Goal: Task Accomplishment & Management: Use online tool/utility

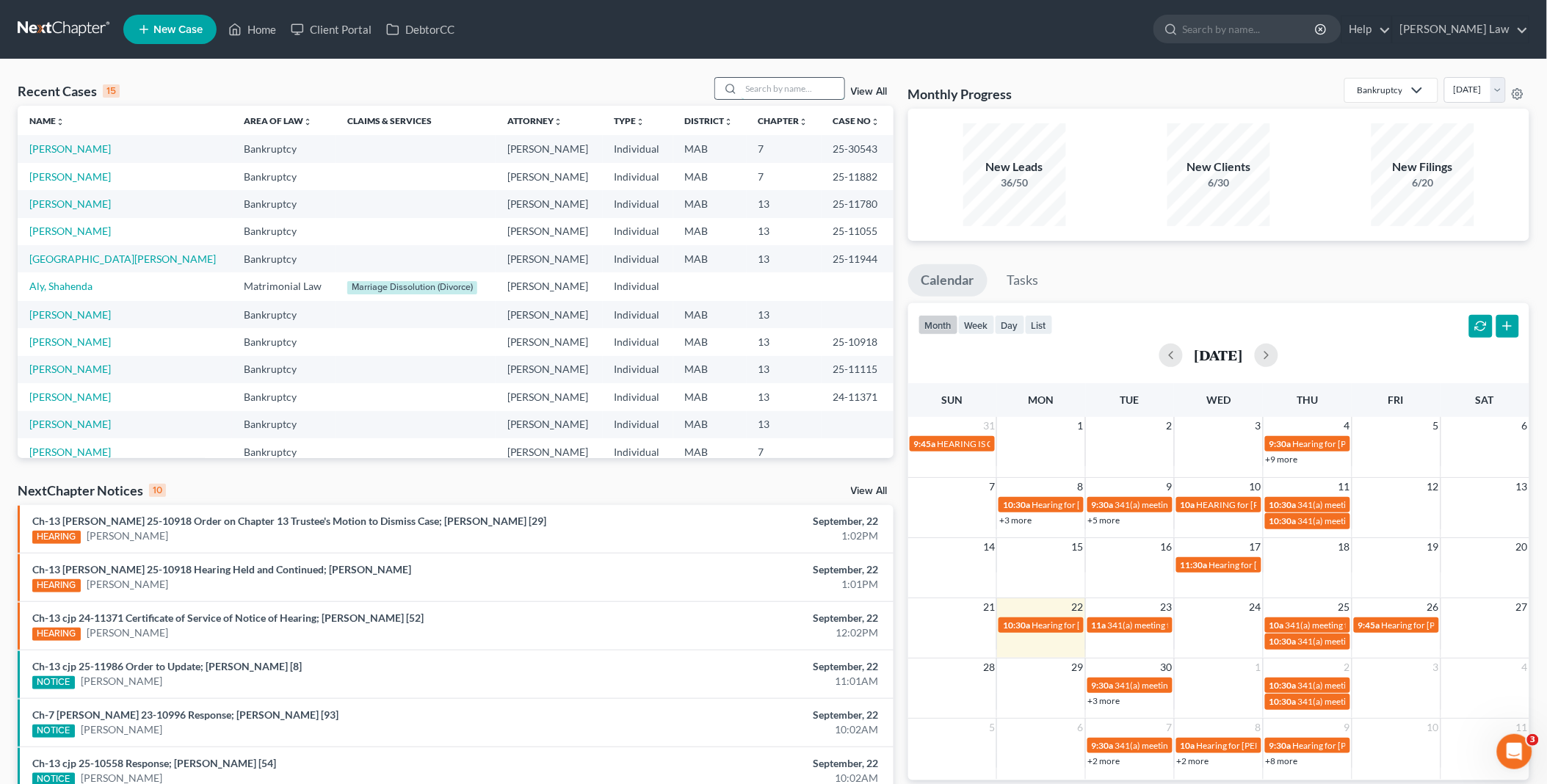
click at [786, 84] on input "search" at bounding box center [793, 89] width 103 height 21
type input "kency"
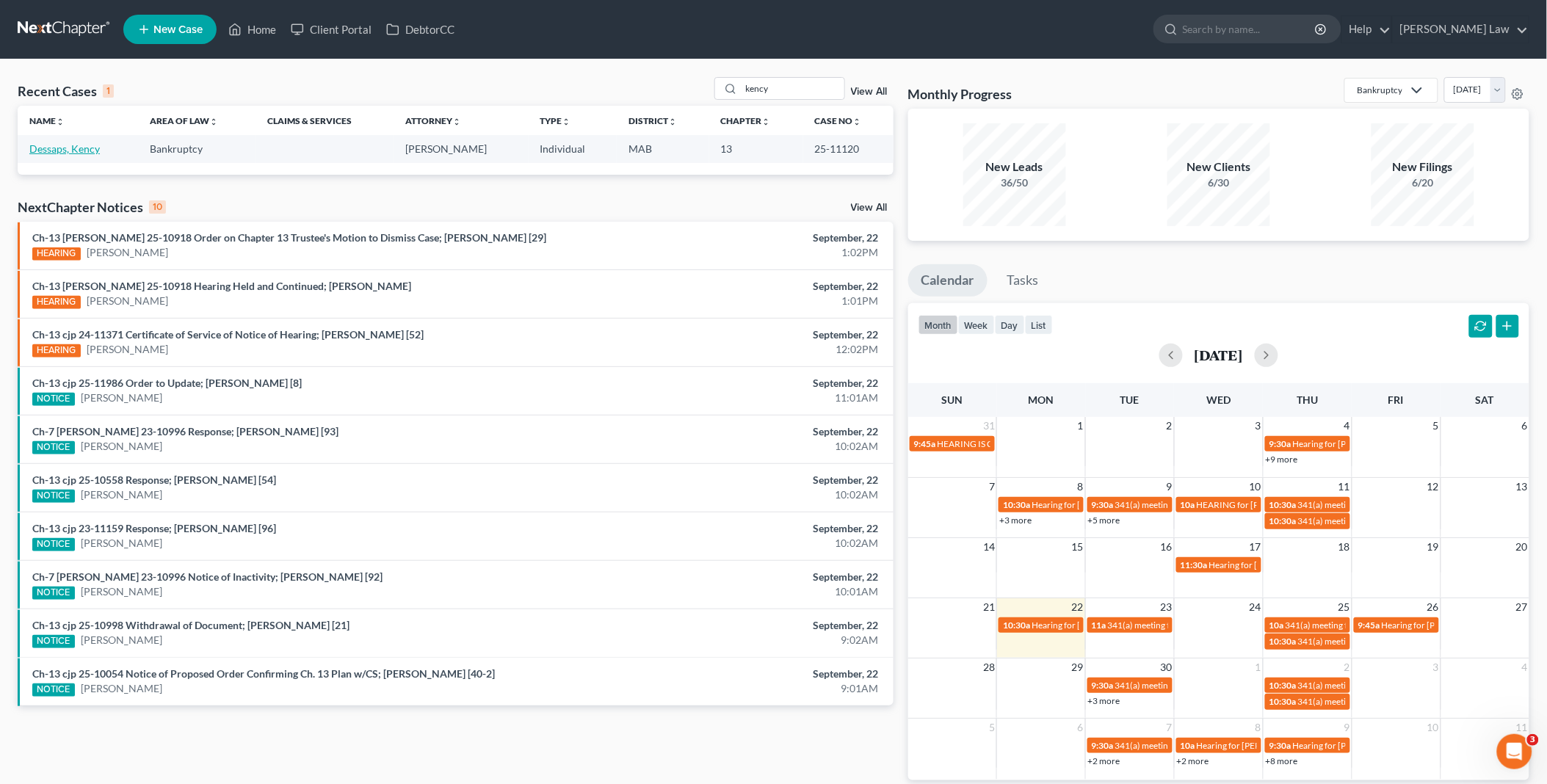
click at [82, 144] on link "Dessaps, Kency" at bounding box center [64, 148] width 70 height 13
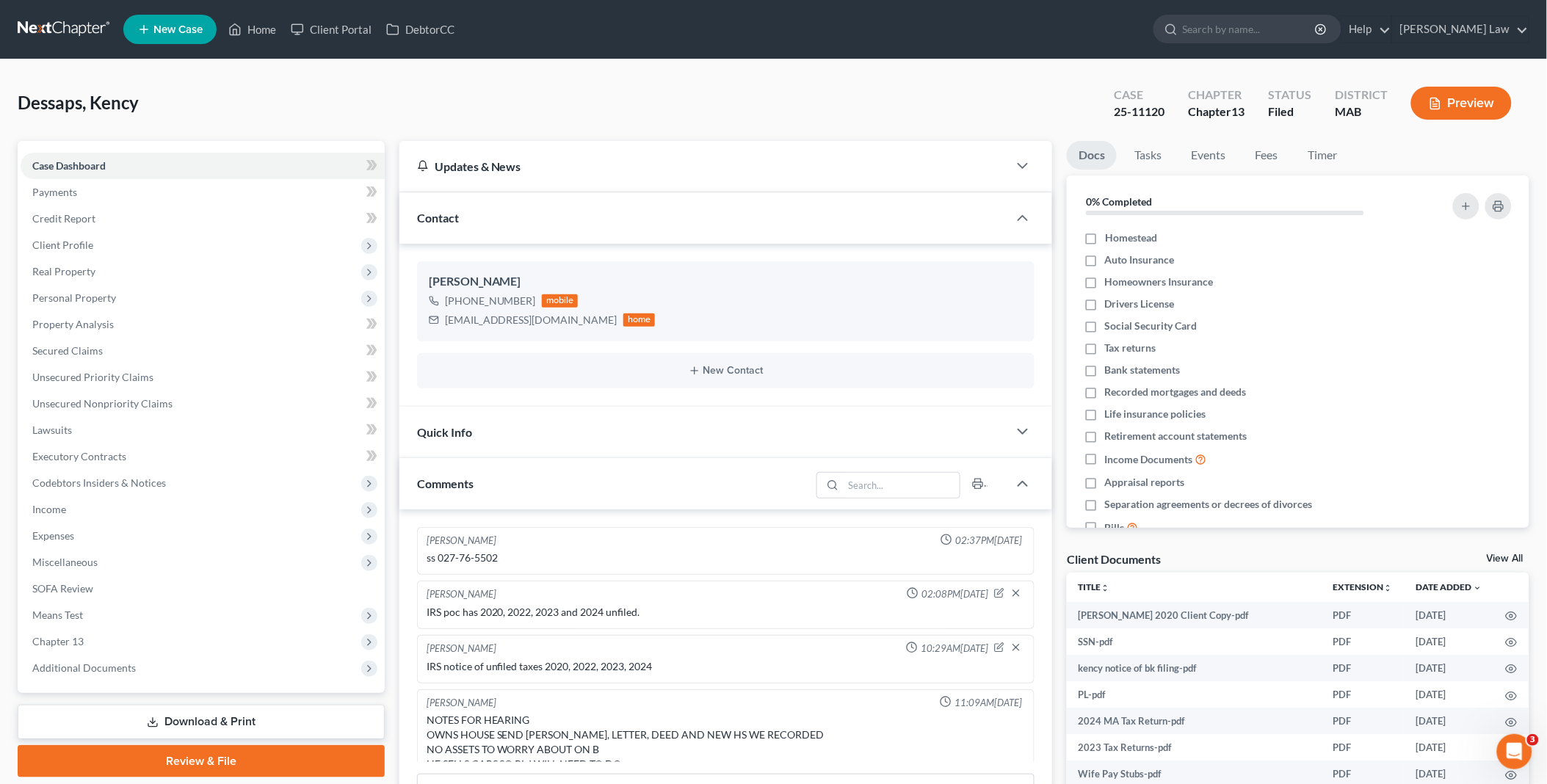
scroll to position [1110, 0]
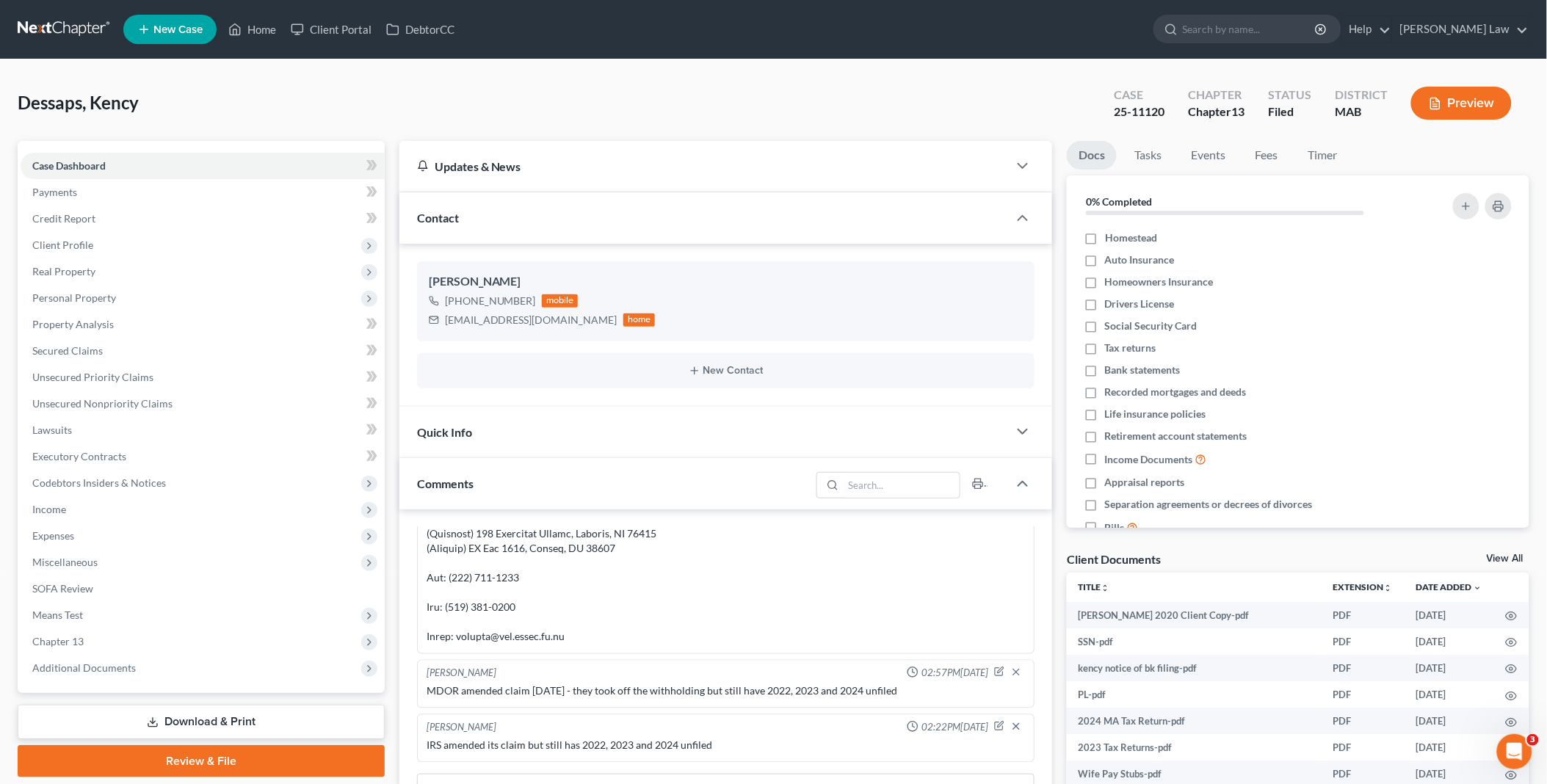
click at [1506, 555] on link "View All" at bounding box center [1506, 558] width 37 height 11
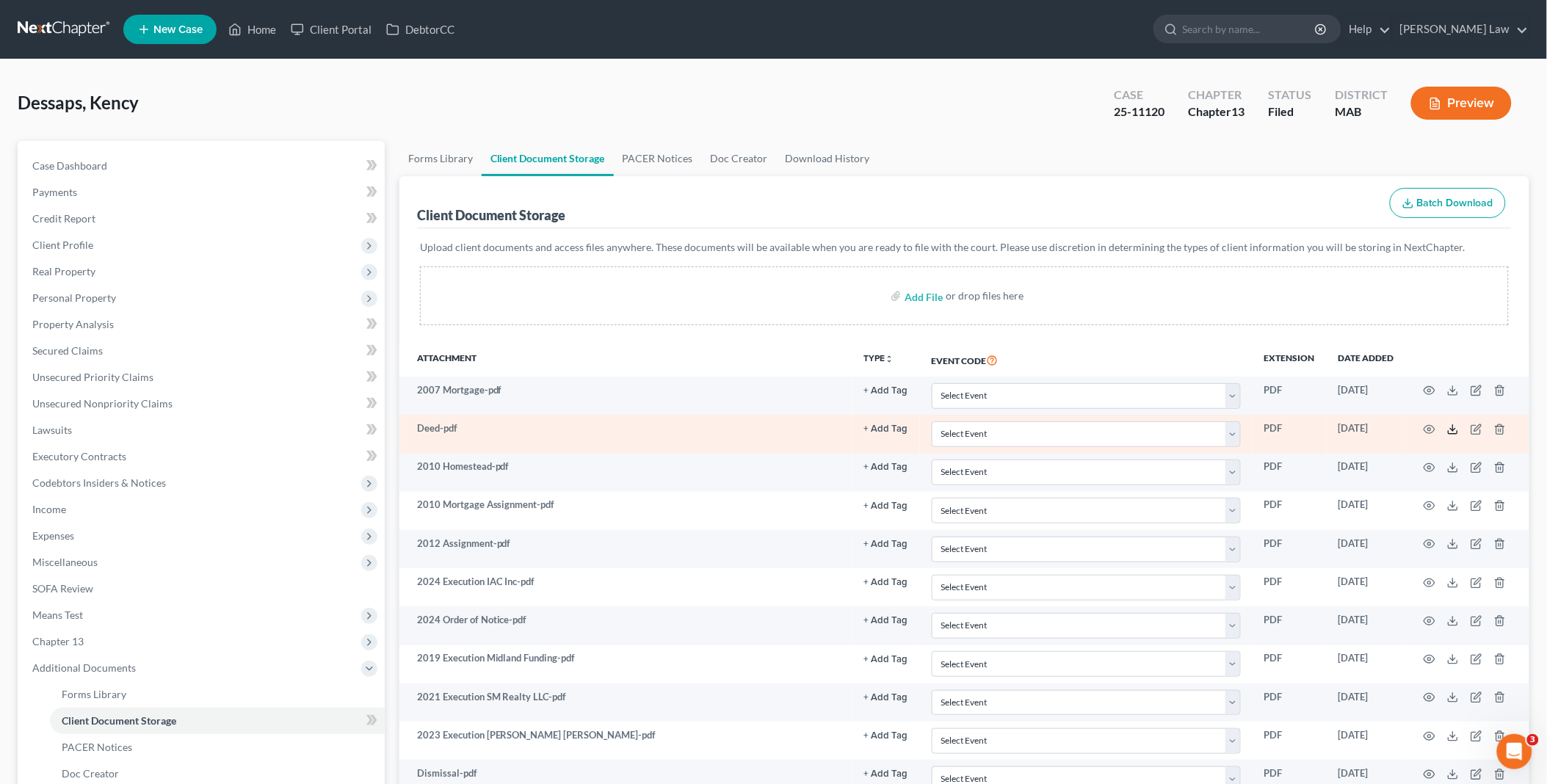
click at [1455, 426] on icon at bounding box center [1453, 429] width 12 height 12
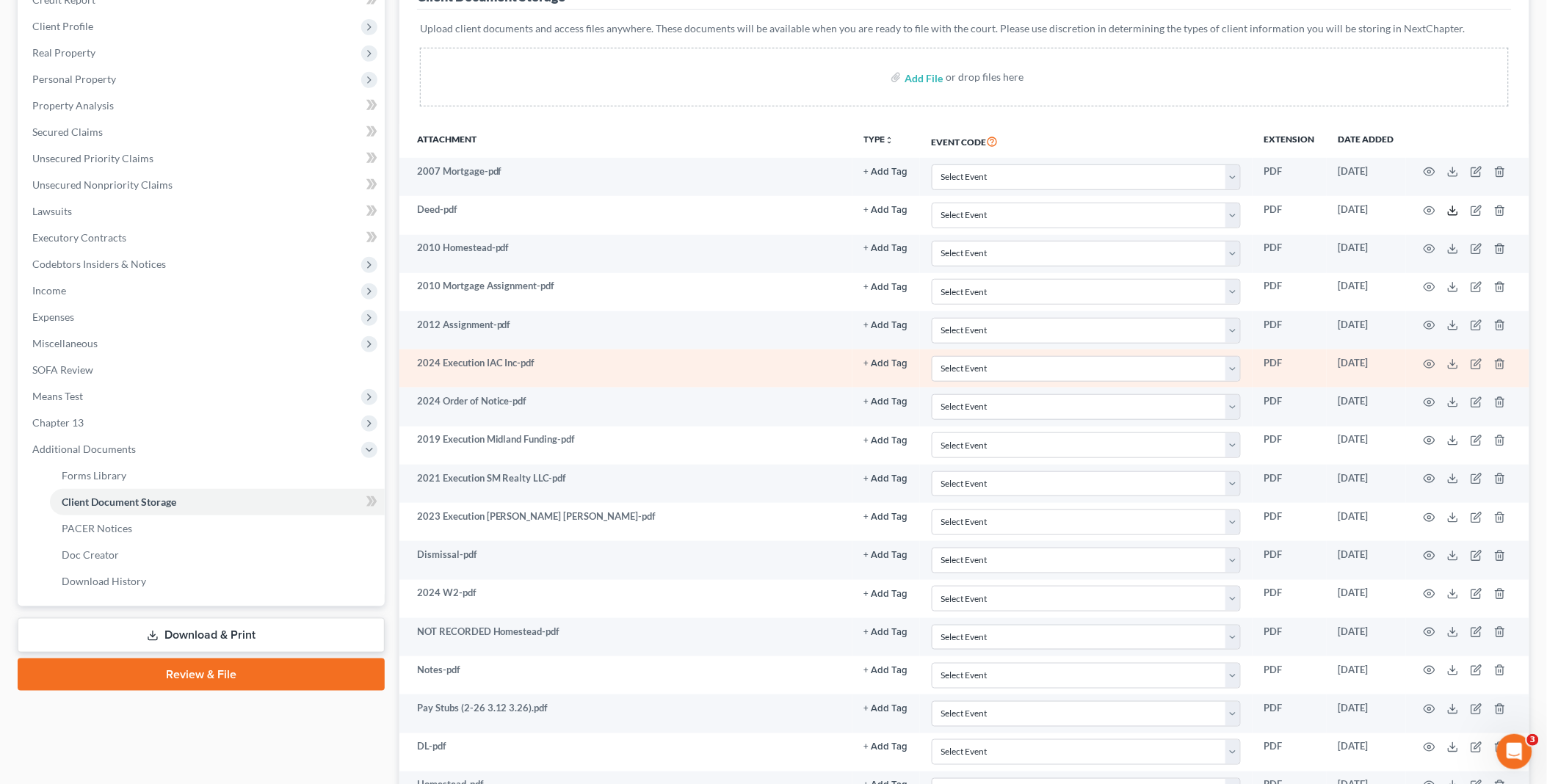
scroll to position [244, 0]
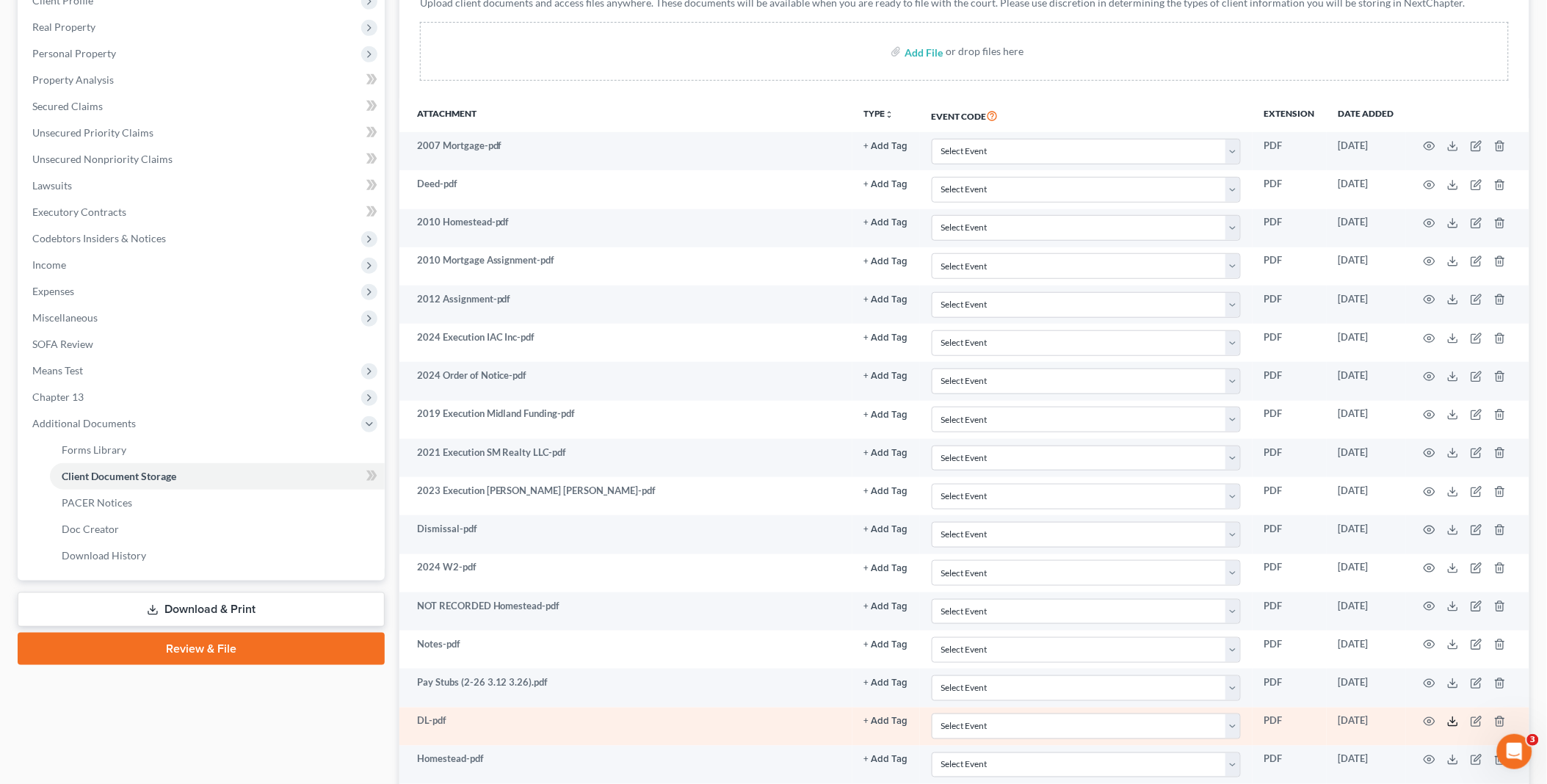
click at [1452, 723] on polyline at bounding box center [1453, 721] width 5 height 2
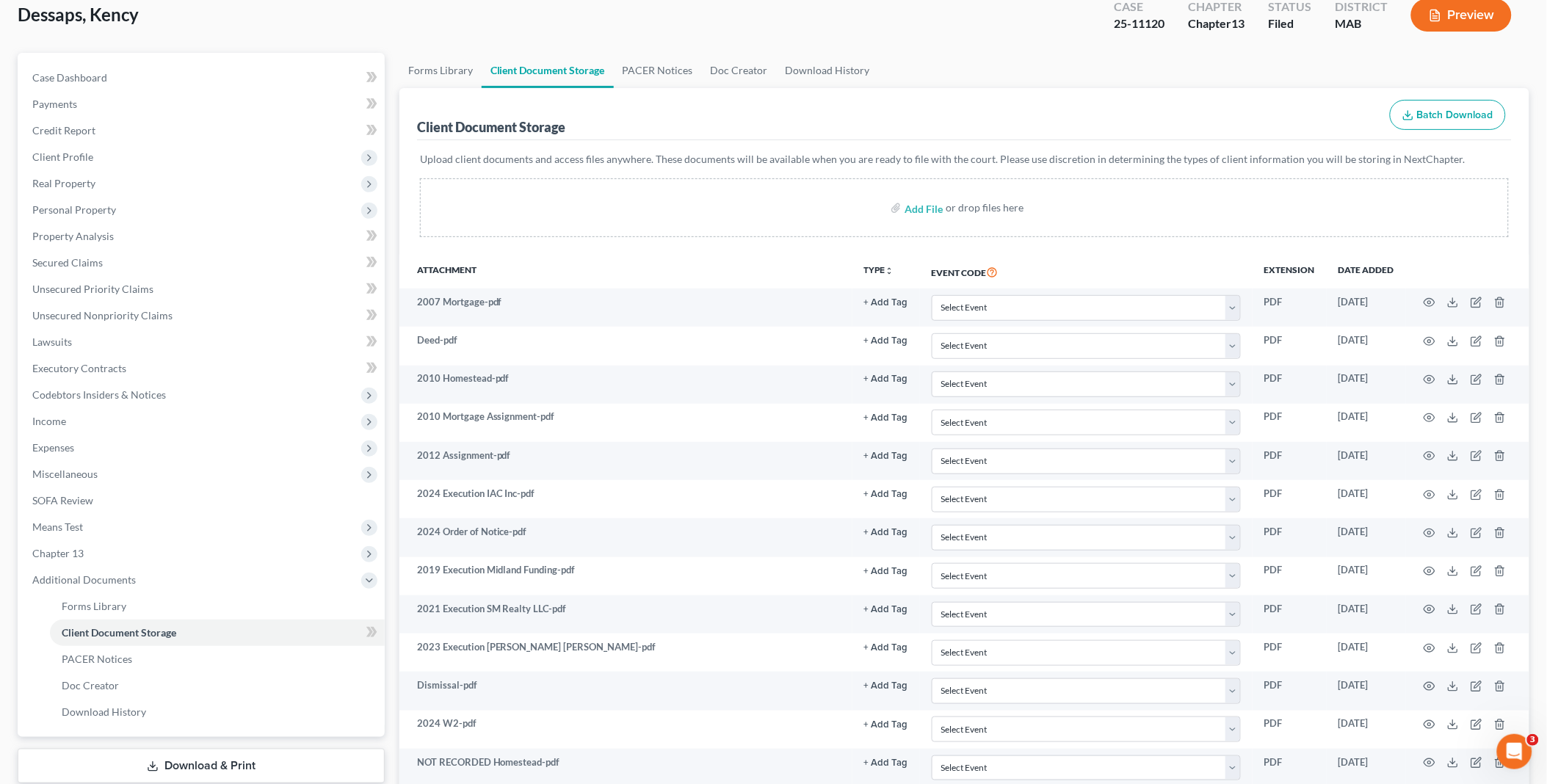
scroll to position [0, 0]
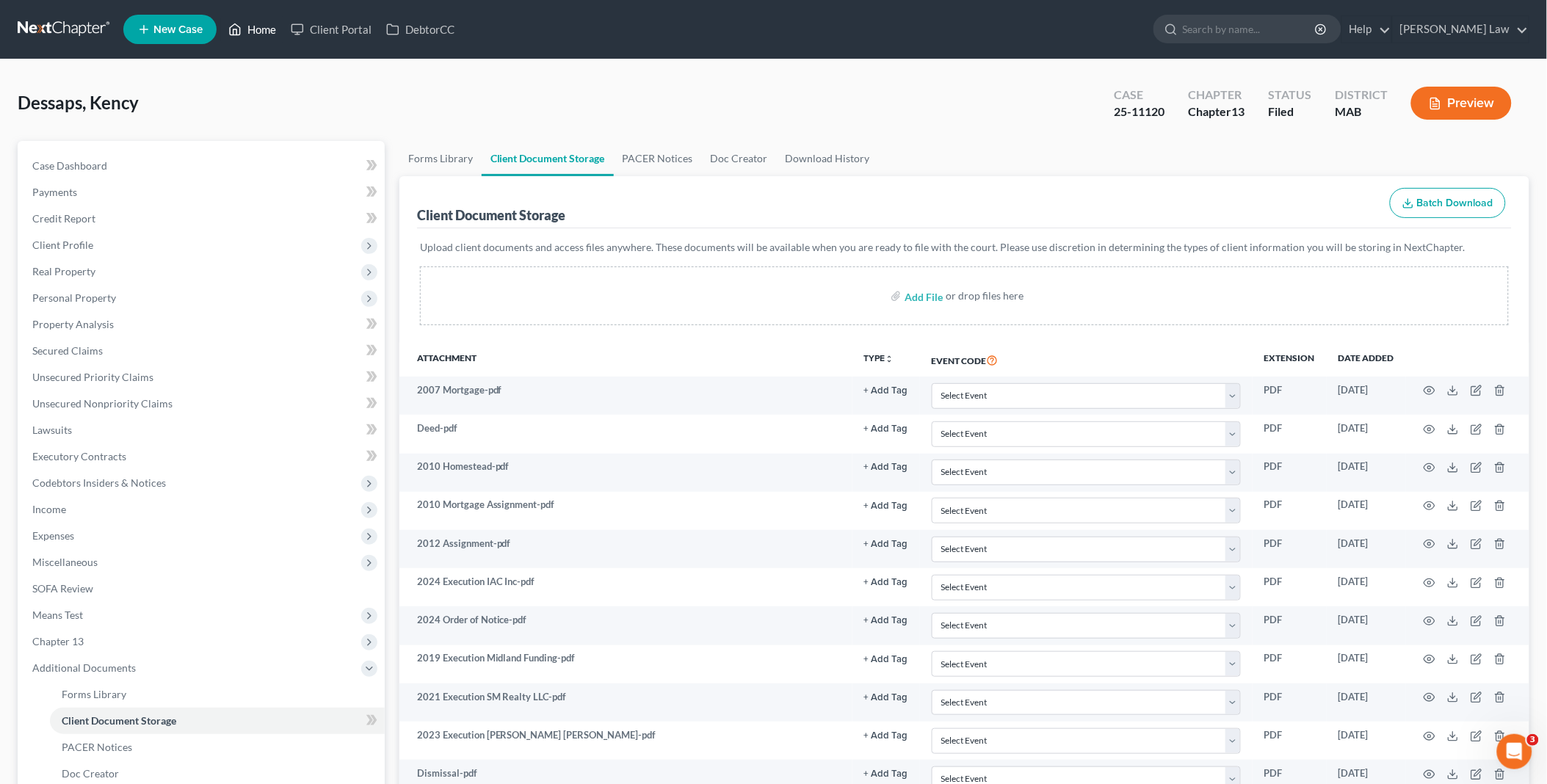
click at [254, 26] on link "Home" at bounding box center [252, 29] width 63 height 26
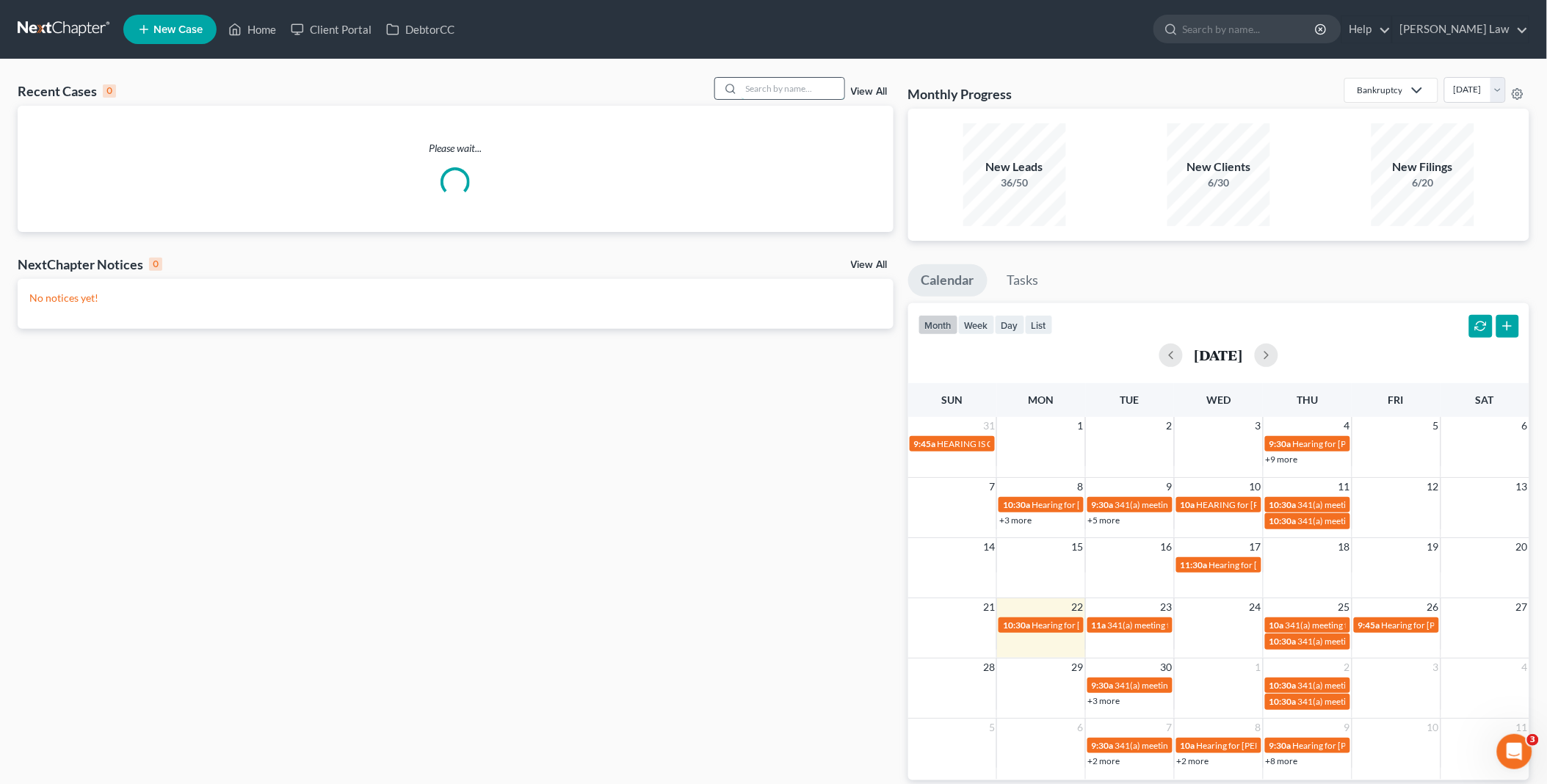
click at [778, 86] on input "search" at bounding box center [793, 89] width 103 height 21
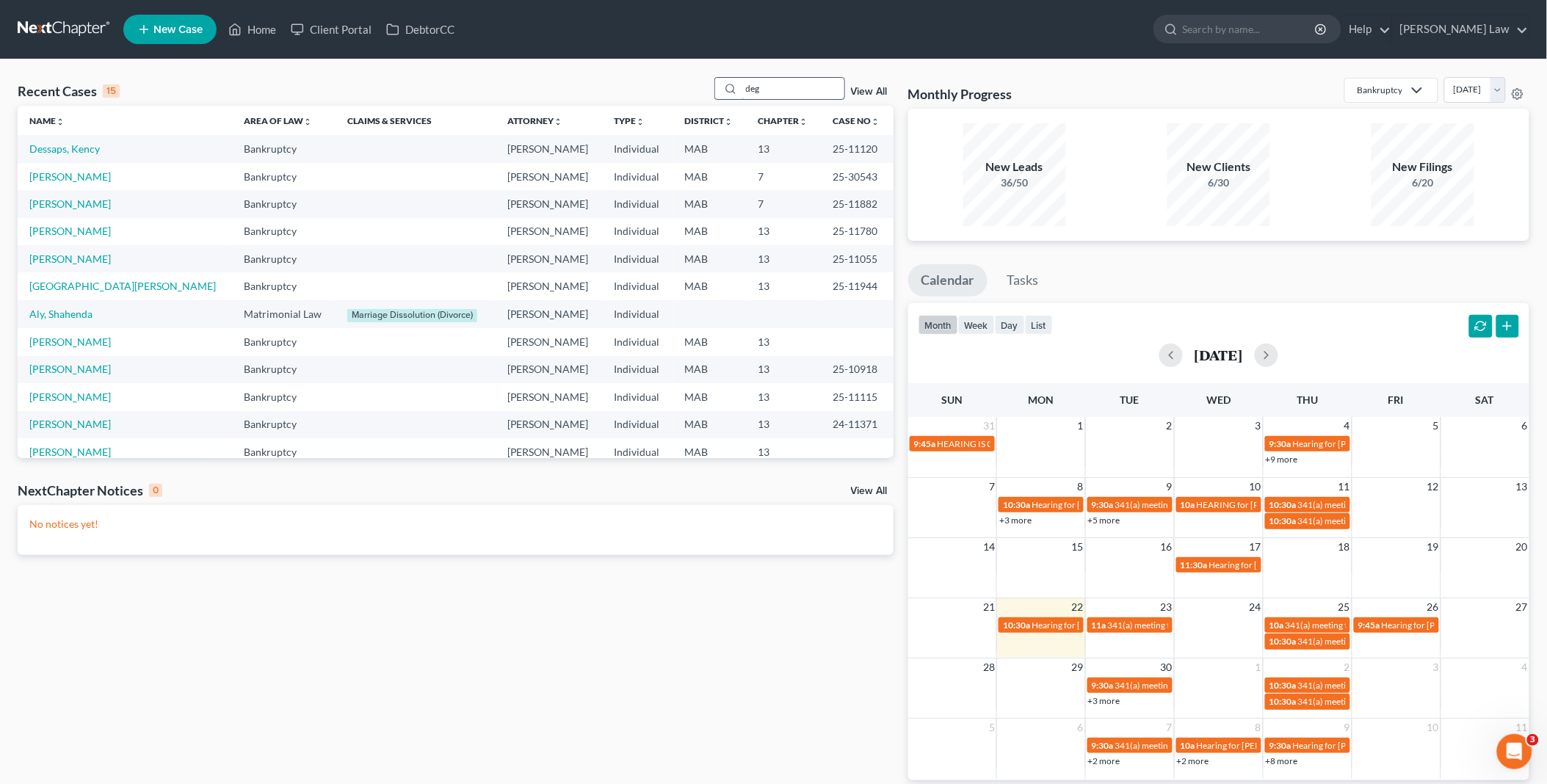
type input "deg"
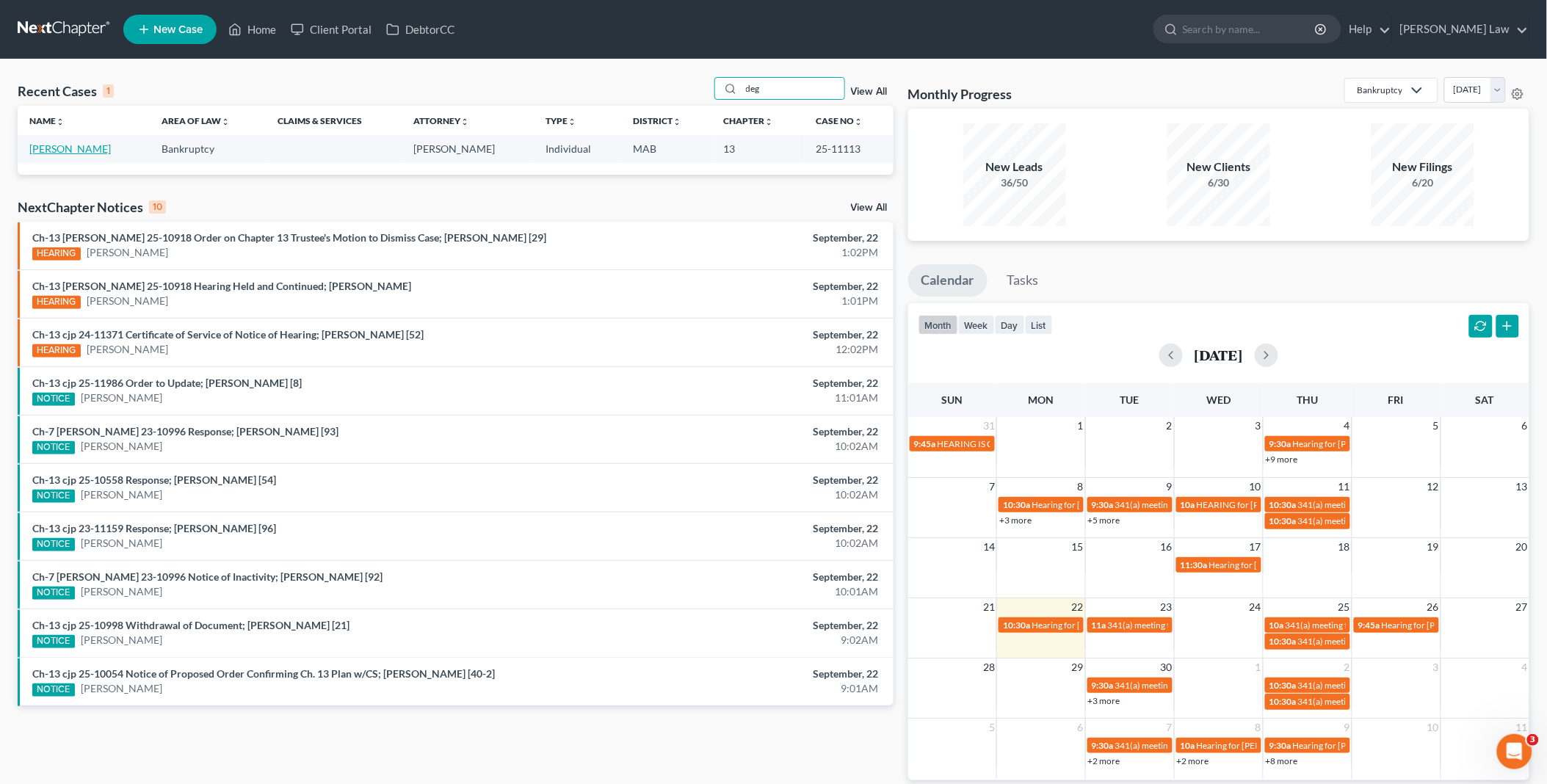
click at [54, 154] on link "[PERSON_NAME]" at bounding box center [70, 148] width 82 height 13
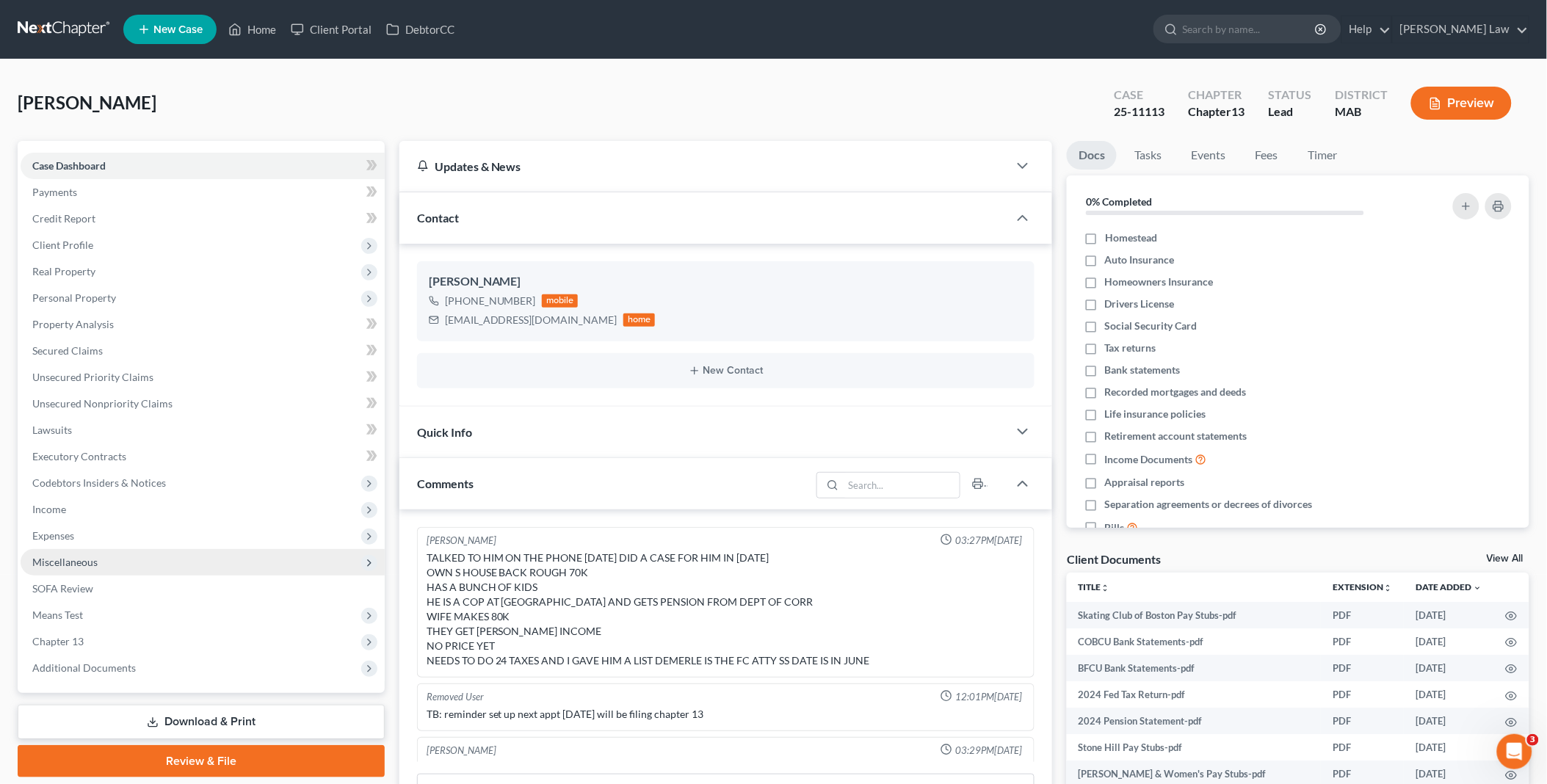
scroll to position [261, 0]
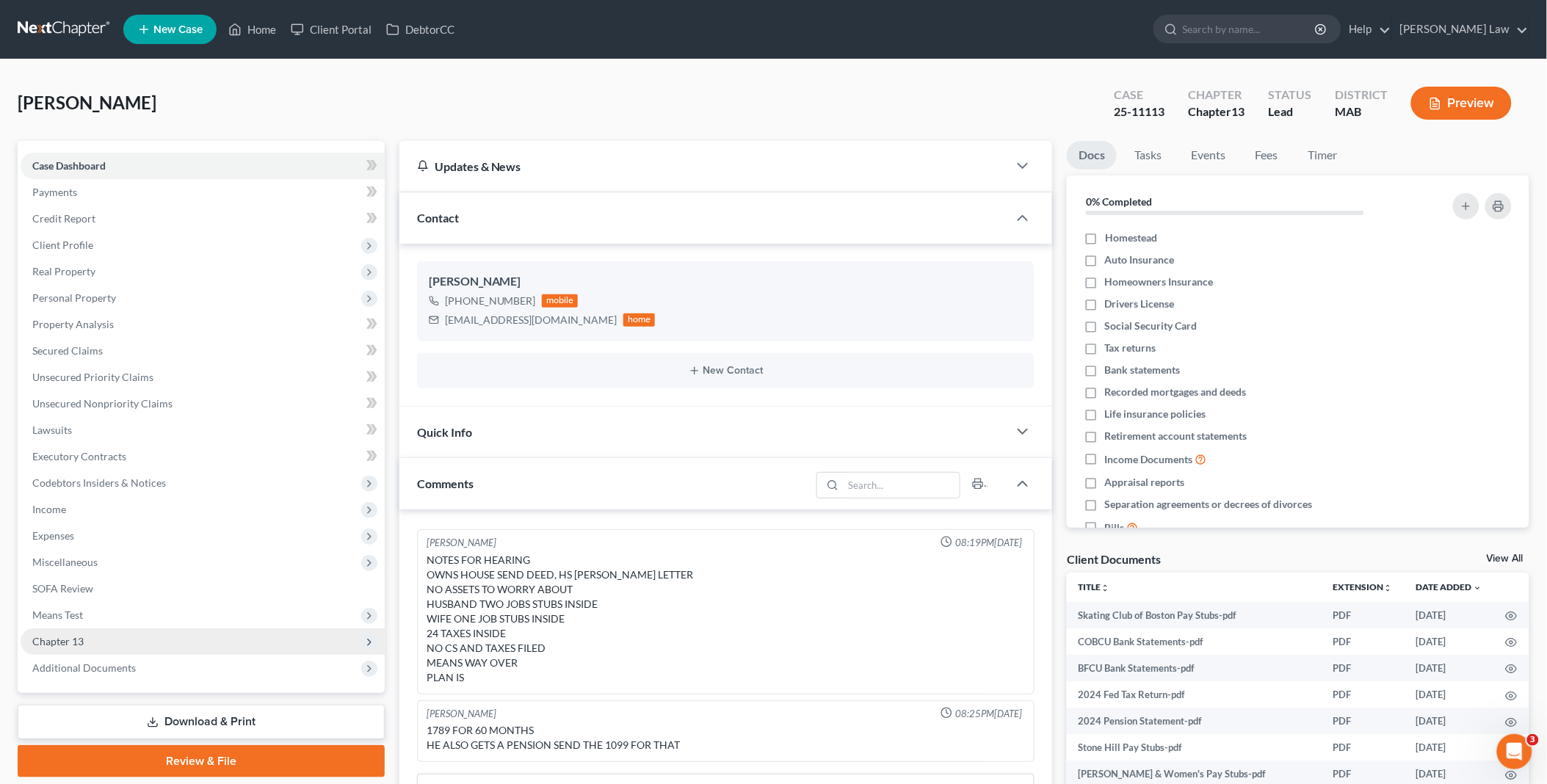
click at [108, 644] on span "Chapter 13" at bounding box center [202, 641] width 365 height 26
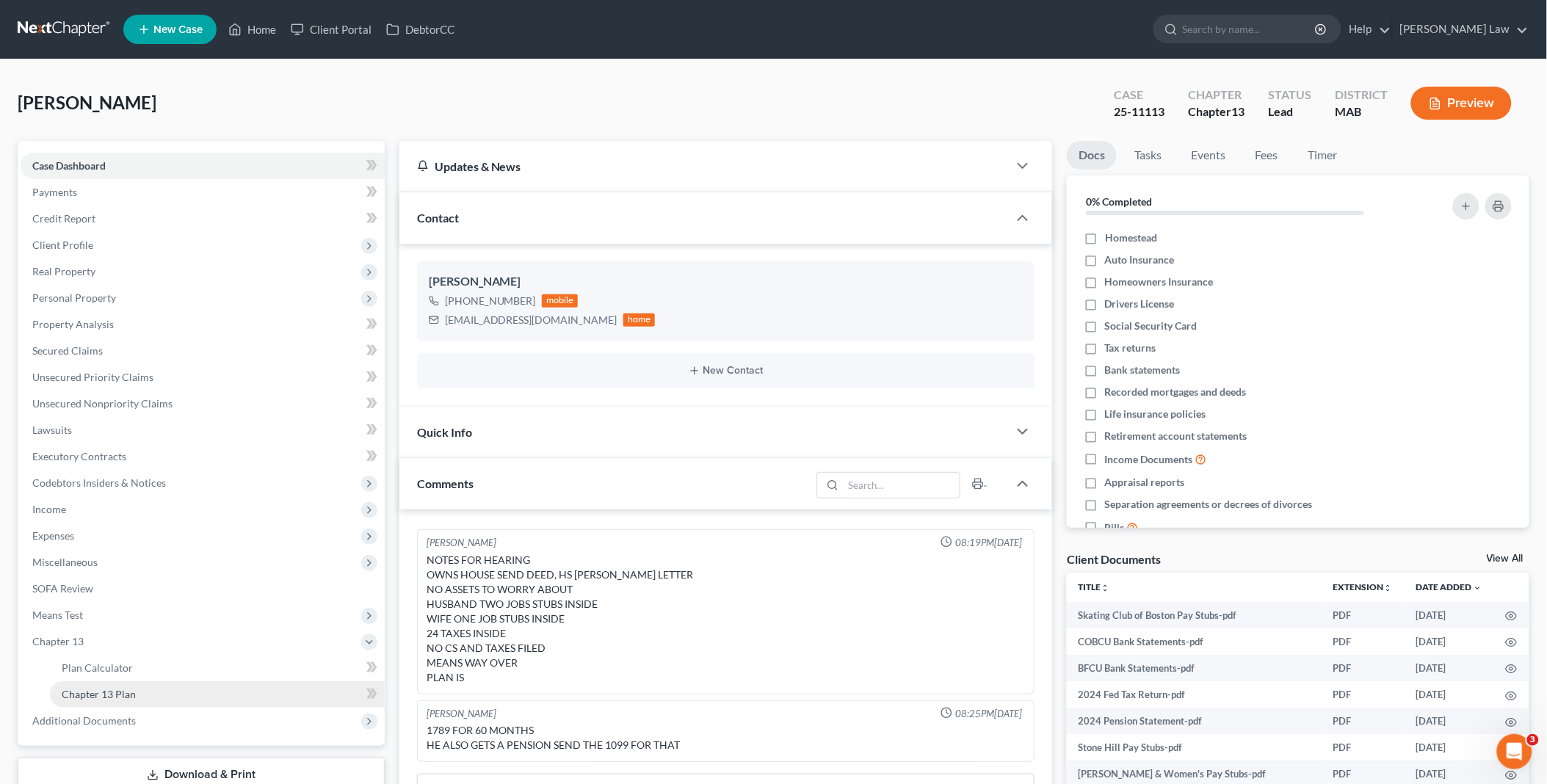
click at [134, 691] on span "Chapter 13 Plan" at bounding box center [98, 694] width 74 height 13
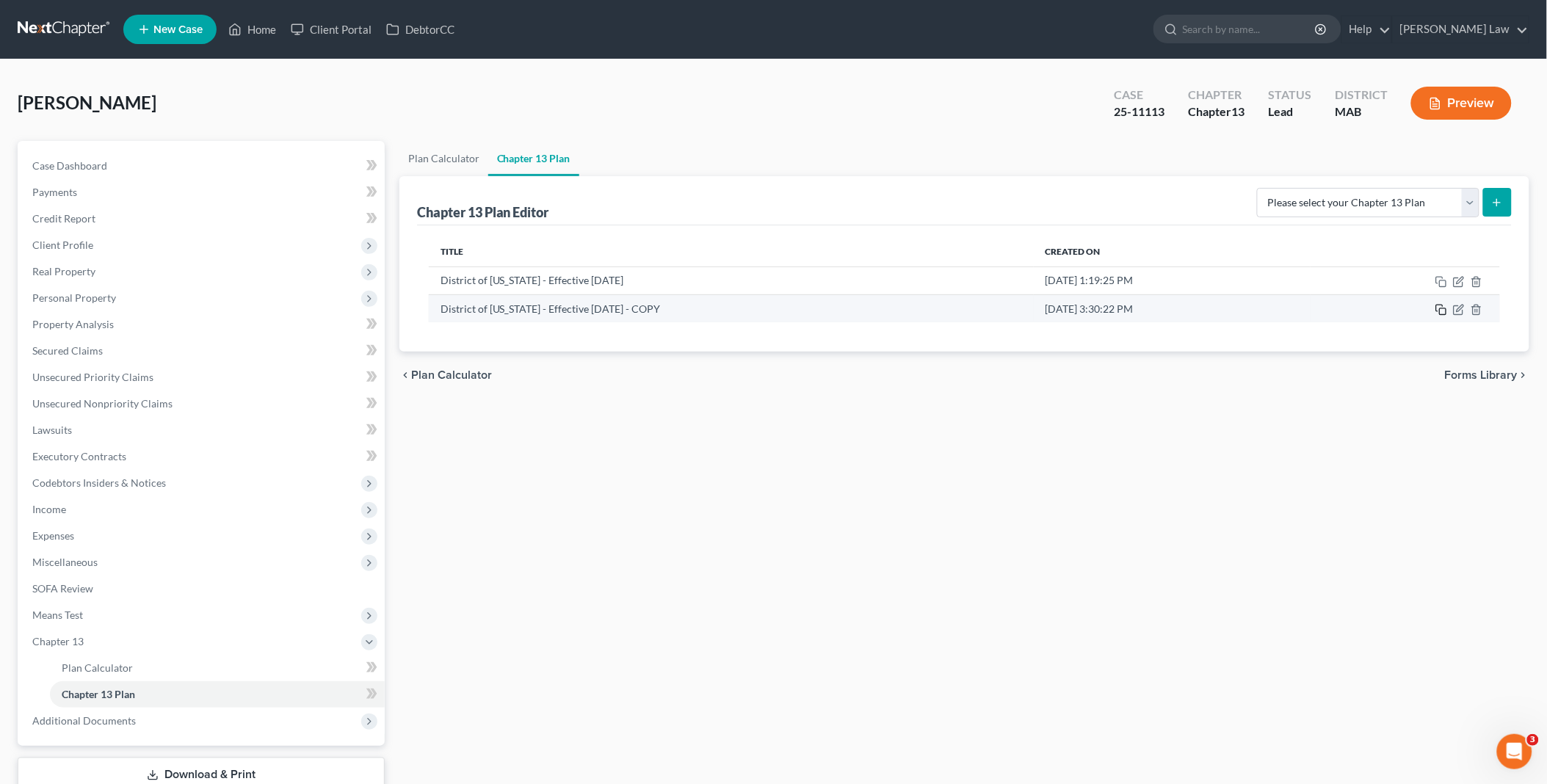
click at [1443, 311] on icon "button" at bounding box center [1441, 310] width 12 height 12
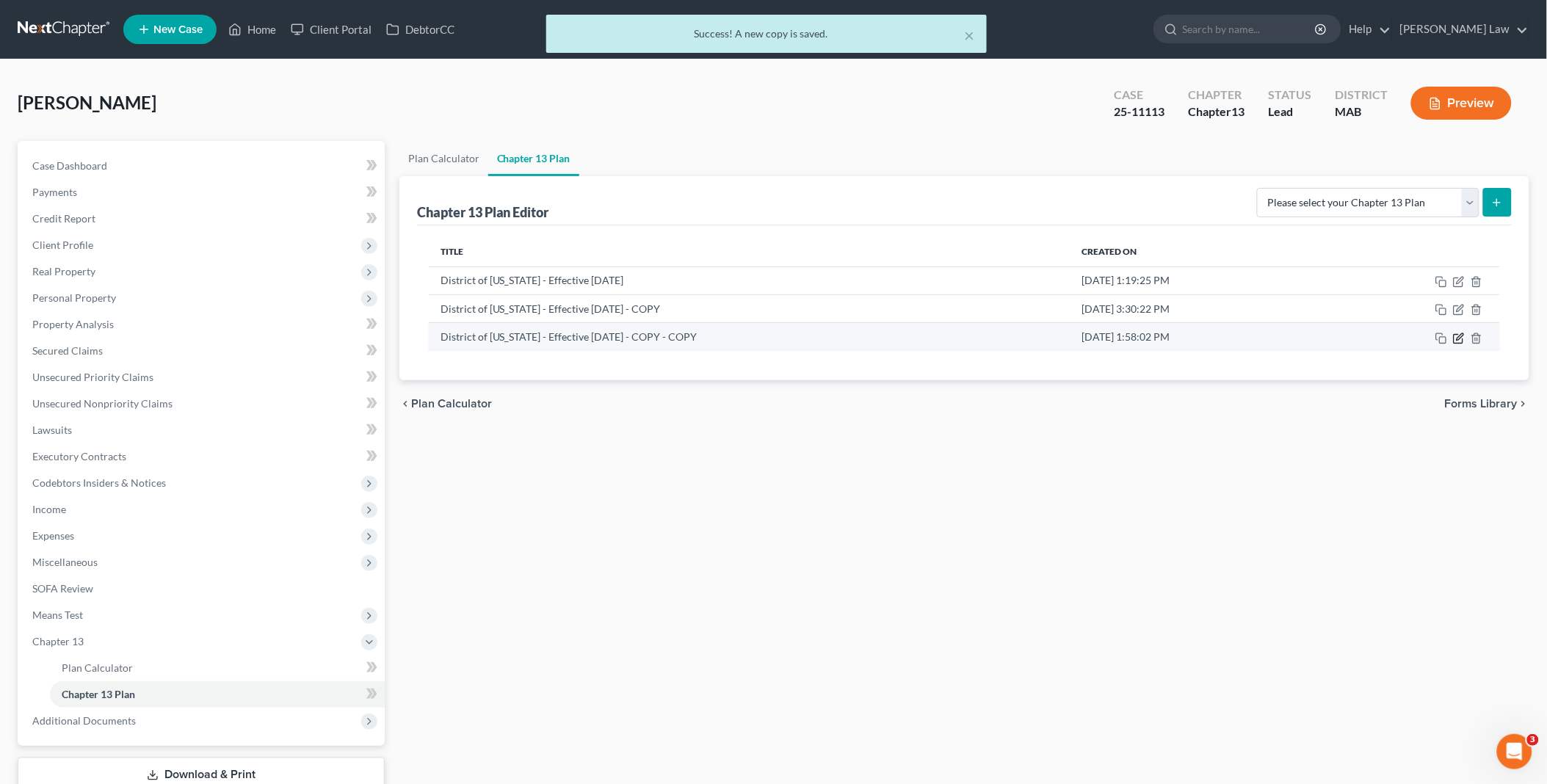
click at [1456, 339] on icon "button" at bounding box center [1458, 339] width 12 height 12
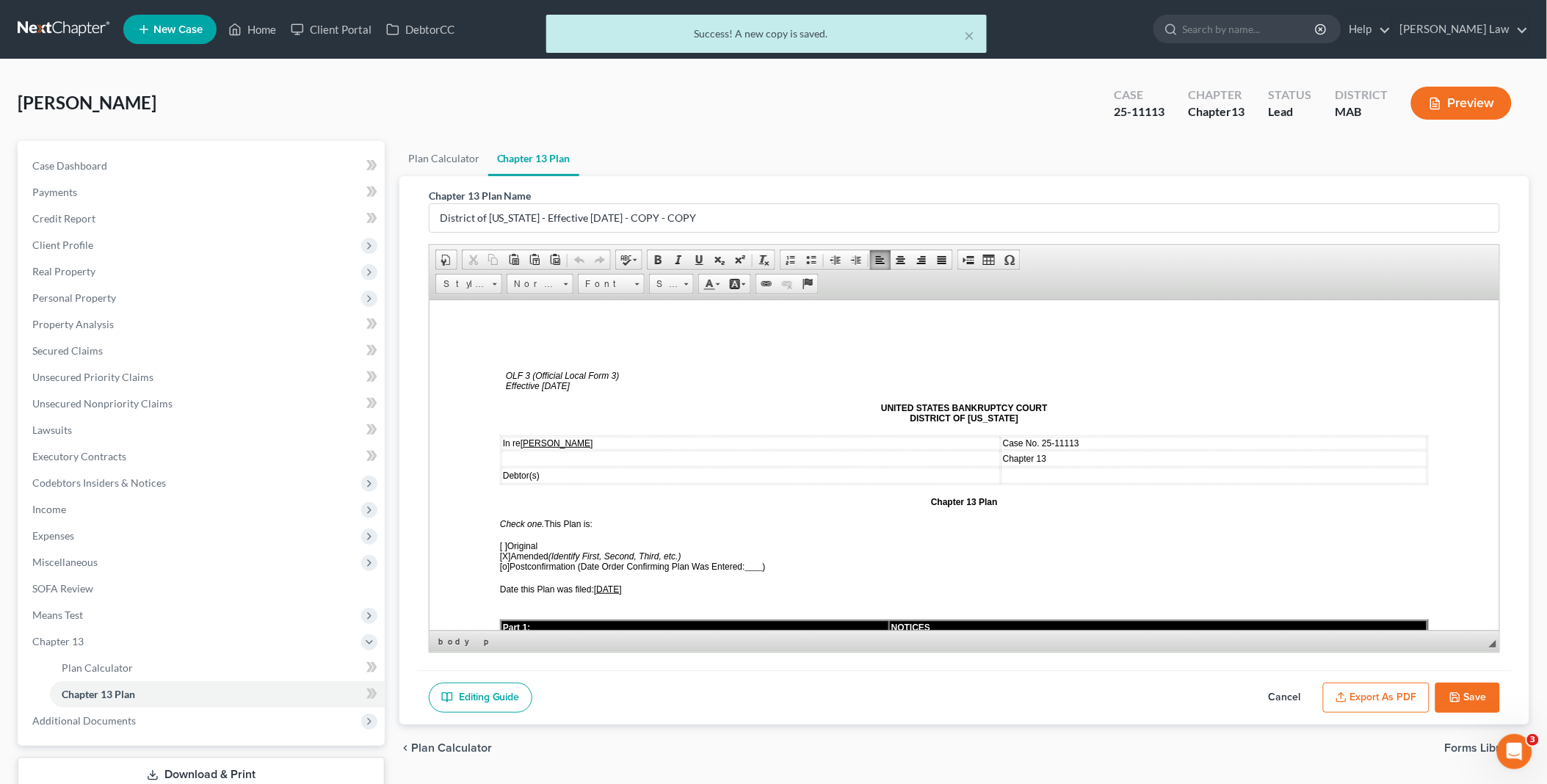
click at [603, 584] on span "[DATE]" at bounding box center [607, 589] width 28 height 11
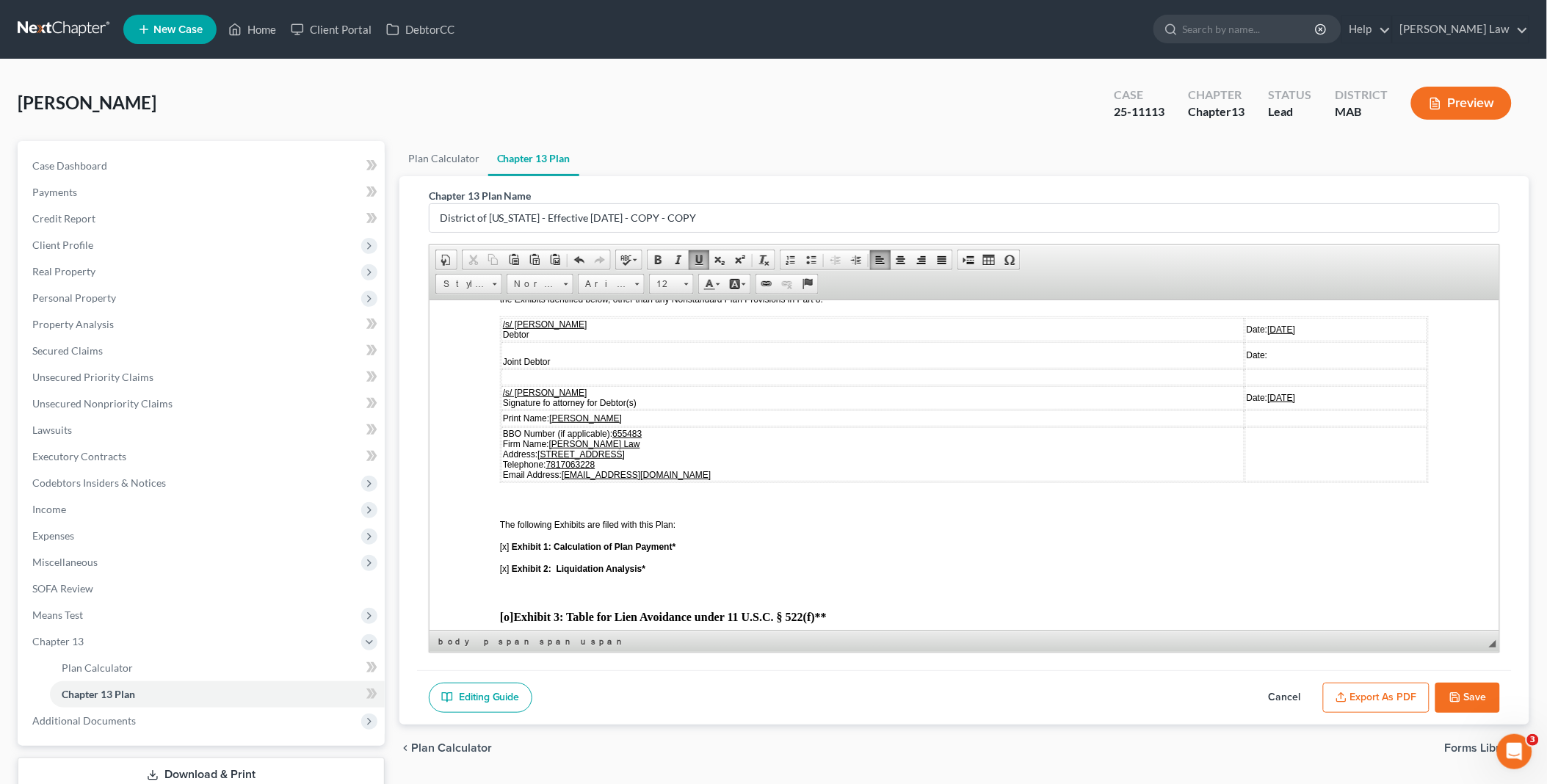
scroll to position [3181, 0]
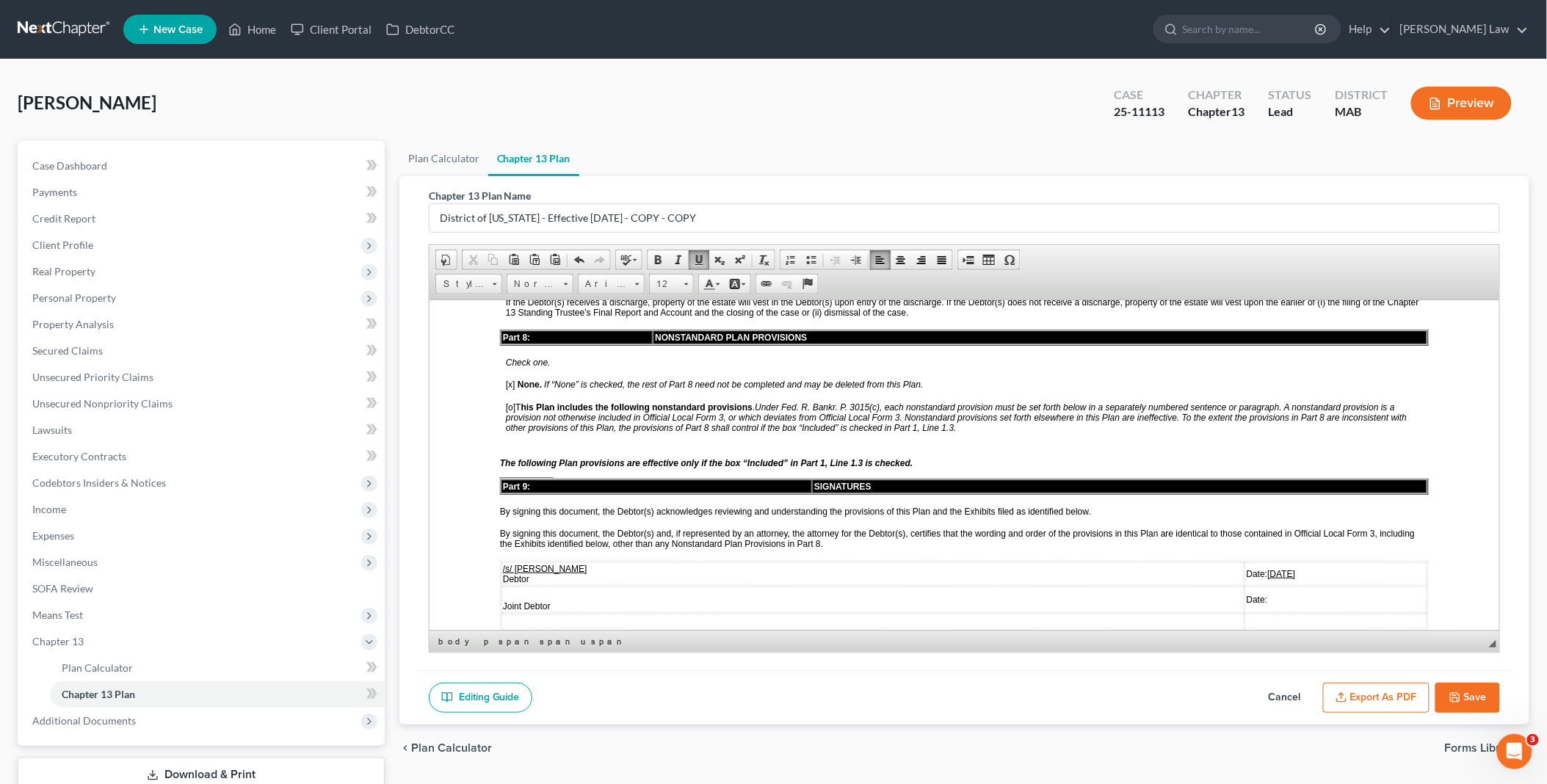
click at [1267, 569] on u "[DATE]" at bounding box center [1281, 573] width 28 height 11
click at [1267, 637] on u "[DATE]" at bounding box center [1281, 642] width 28 height 11
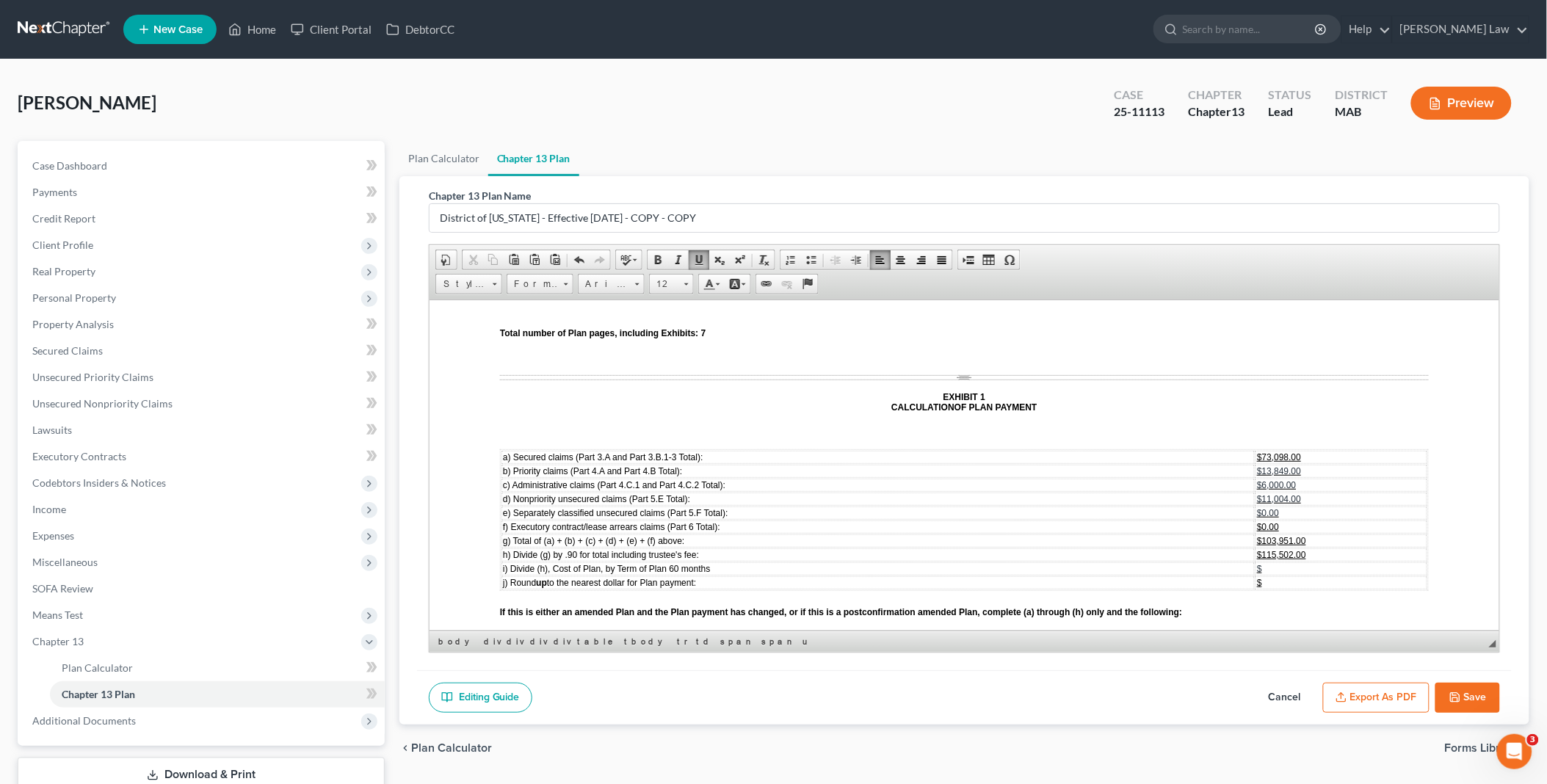
scroll to position [3834, 0]
